Goal: Obtain resource: Obtain resource

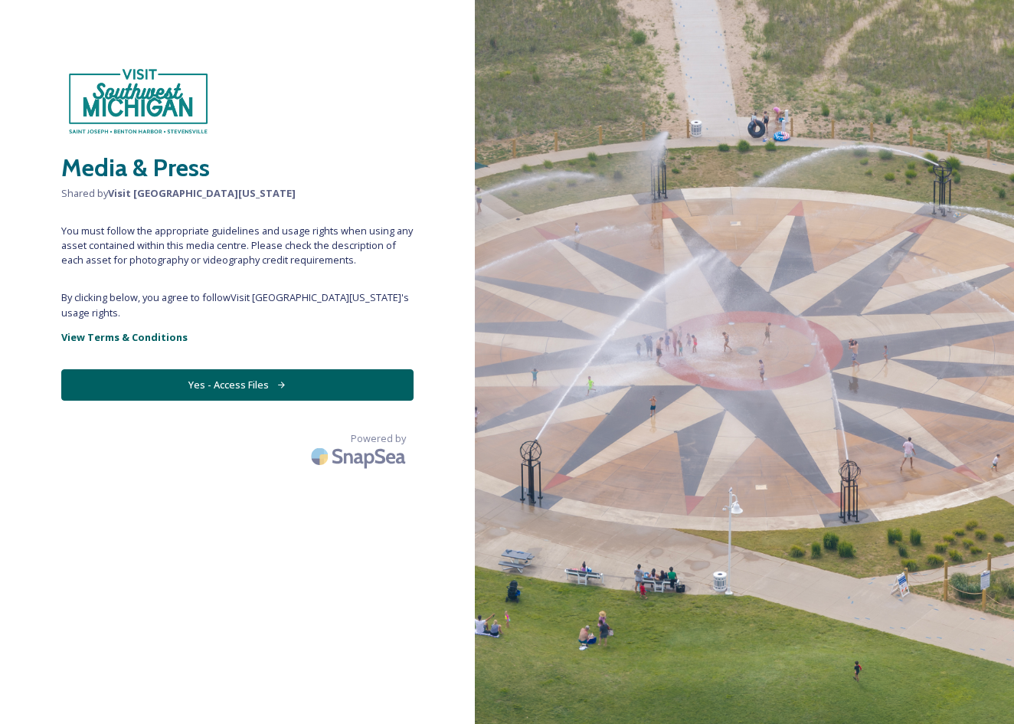
click at [307, 392] on button "Yes - Access Files" at bounding box center [237, 384] width 352 height 31
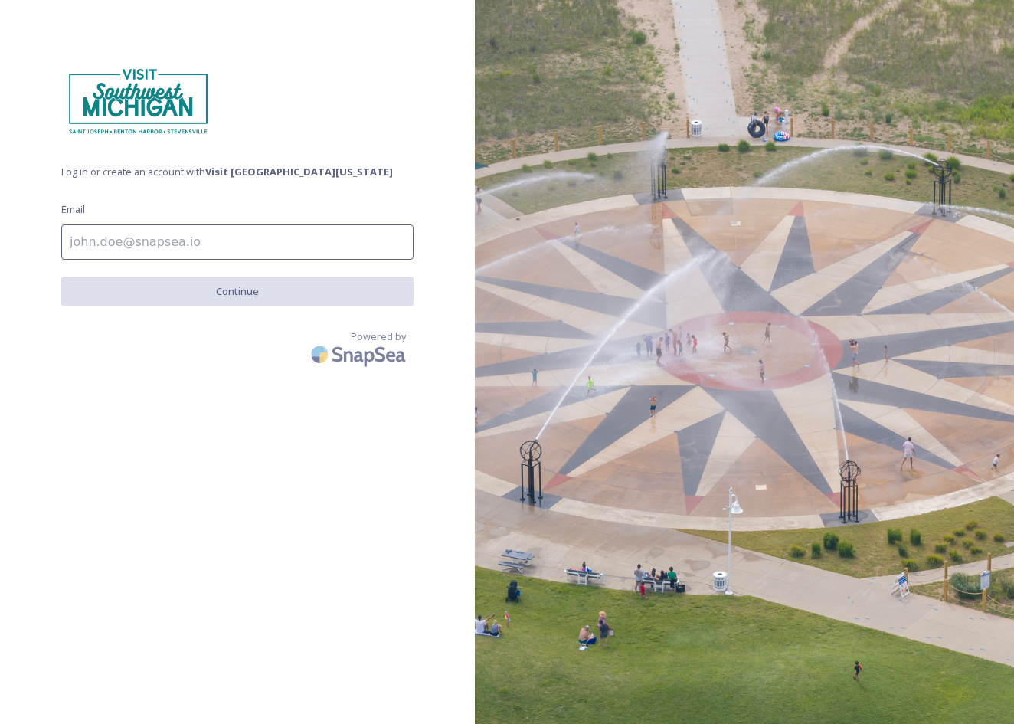
click at [225, 257] on input at bounding box center [237, 242] width 352 height 35
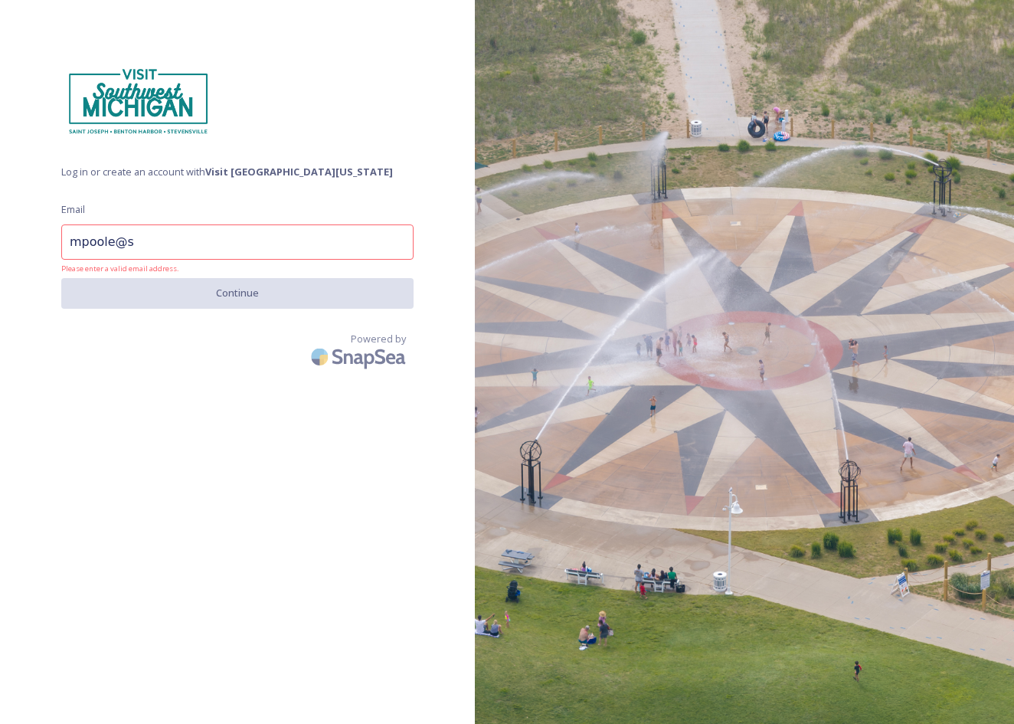
type input "mpoole@sw"
type input "[EMAIL_ADDRESS][DOMAIN_NAME]"
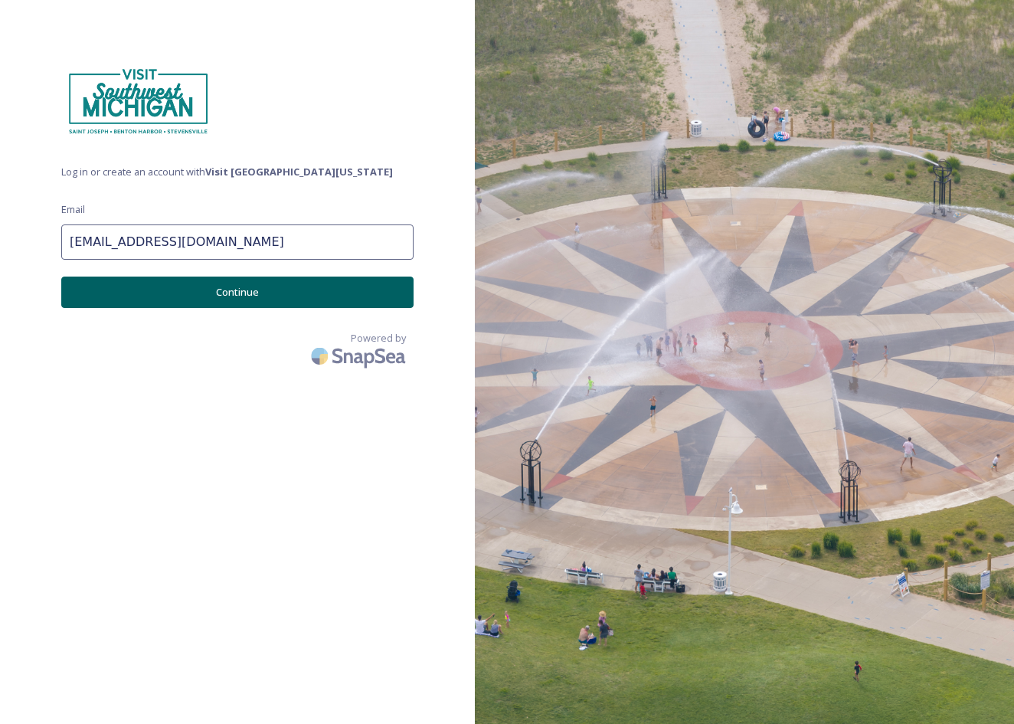
click at [319, 302] on button "Continue" at bounding box center [237, 292] width 352 height 31
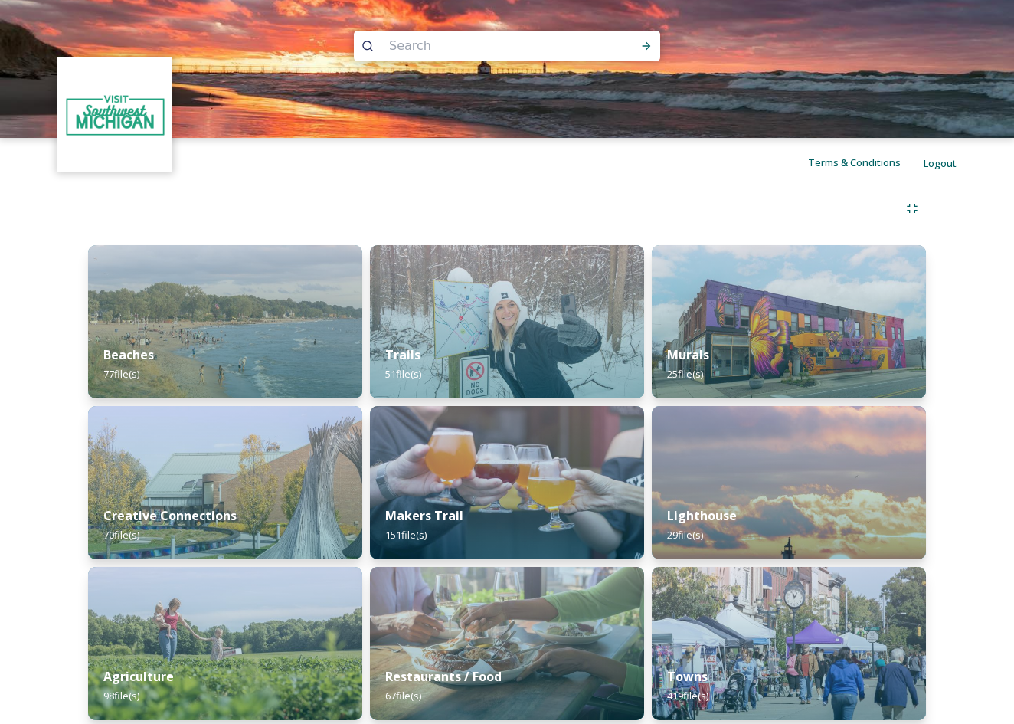
click at [127, 127] on img at bounding box center [115, 115] width 111 height 111
click at [842, 169] on span "Terms & Conditions" at bounding box center [854, 163] width 93 height 14
